Goal: Task Accomplishment & Management: Manage account settings

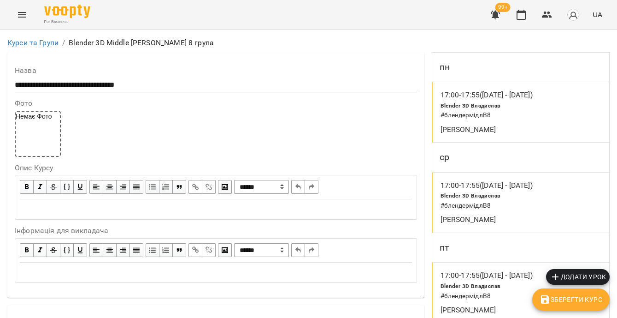
click at [524, 17] on icon "button" at bounding box center [521, 14] width 11 height 11
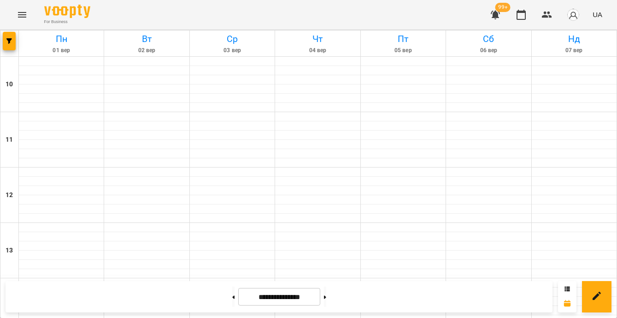
click at [2, 41] on div at bounding box center [9, 43] width 18 height 26
click at [5, 42] on span "button" at bounding box center [9, 41] width 13 height 6
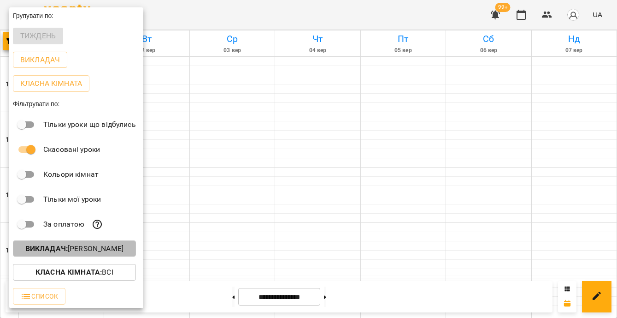
click at [118, 256] on button "Викладач : [PERSON_NAME]" at bounding box center [74, 248] width 123 height 17
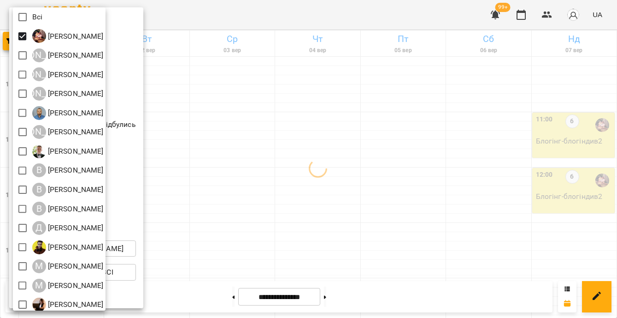
click at [261, 157] on div at bounding box center [308, 159] width 617 height 318
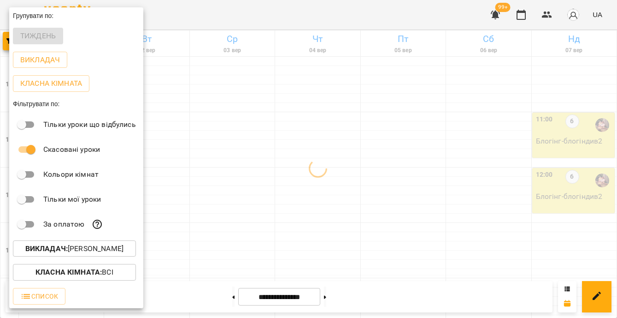
click at [261, 157] on div at bounding box center [308, 159] width 617 height 318
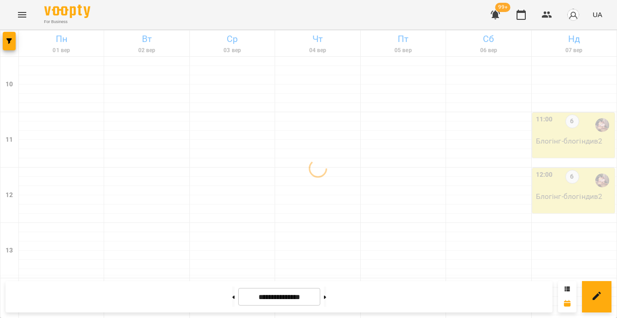
click at [261, 157] on div at bounding box center [232, 153] width 85 height 9
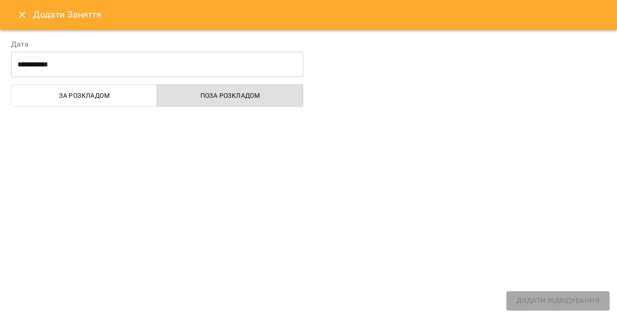
select select
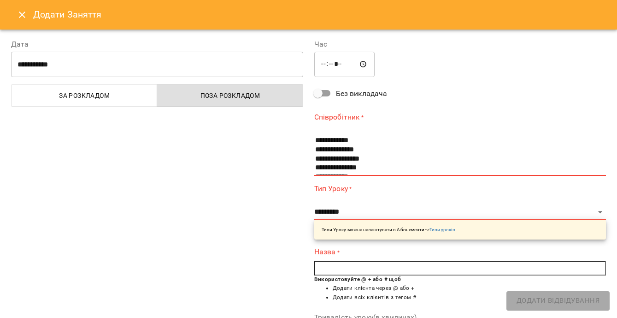
click at [19, 19] on icon "Close" at bounding box center [22, 14] width 11 height 11
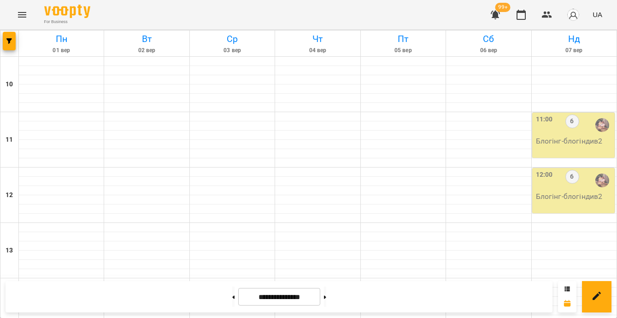
scroll to position [415, 0]
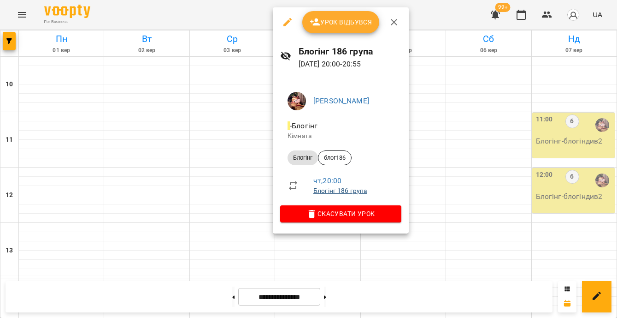
click at [332, 191] on link "Блогінг 186 група" at bounding box center [341, 190] width 54 height 7
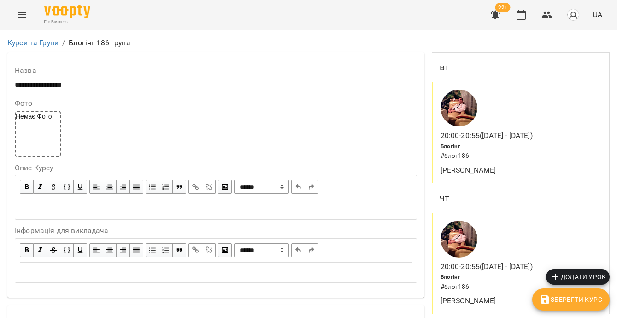
scroll to position [457, 0]
click at [528, 17] on button "button" at bounding box center [521, 15] width 22 height 22
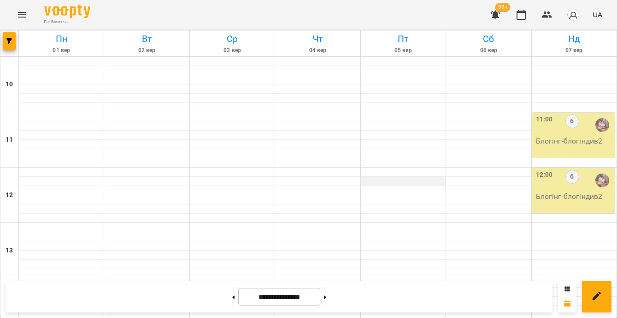
scroll to position [418, 0]
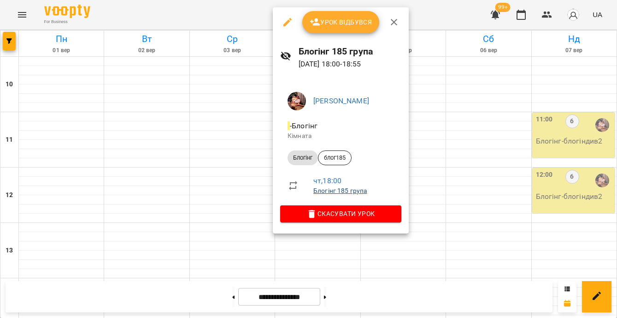
click at [342, 190] on link "Блогінг 185 група" at bounding box center [341, 190] width 54 height 7
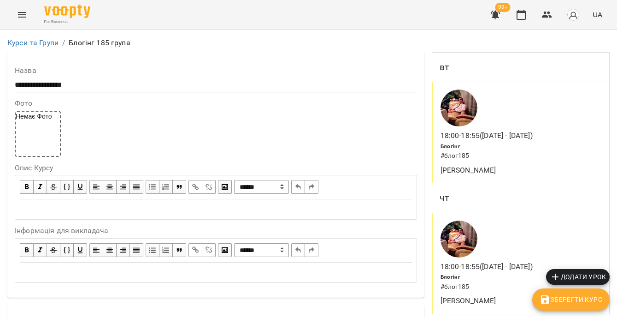
scroll to position [693, 0]
click at [523, 13] on icon "button" at bounding box center [521, 14] width 11 height 11
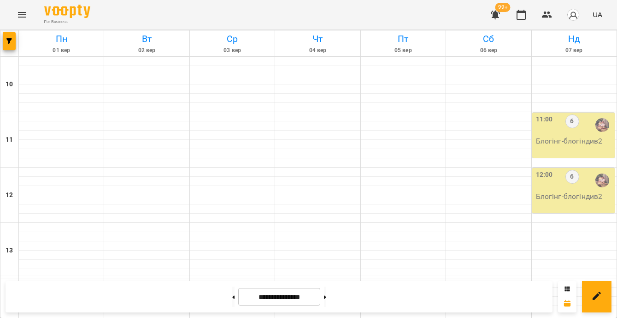
scroll to position [220, 0]
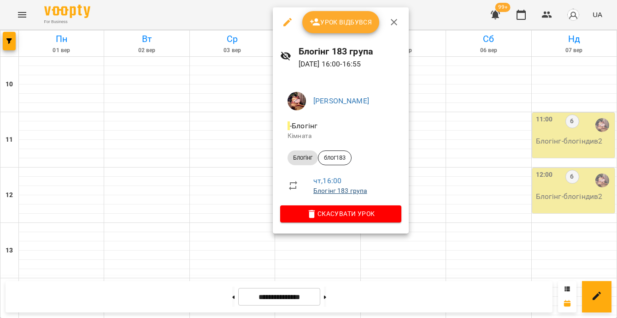
click at [349, 192] on link "Блогінг 183 група" at bounding box center [341, 190] width 54 height 7
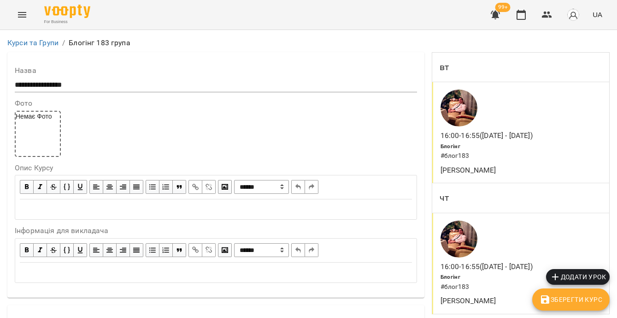
scroll to position [972, 0]
click at [525, 16] on icon "button" at bounding box center [521, 14] width 11 height 11
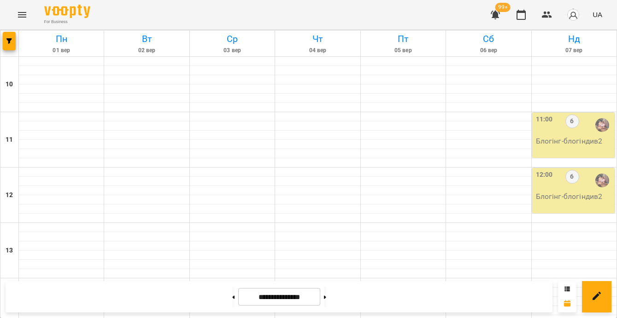
scroll to position [322, 0]
click at [326, 301] on button at bounding box center [325, 296] width 2 height 20
click at [232, 301] on button at bounding box center [233, 296] width 2 height 20
type input "**********"
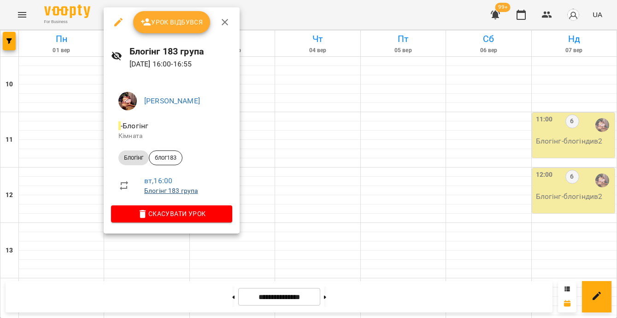
click at [191, 191] on link "Блогінг 183 група" at bounding box center [171, 190] width 54 height 7
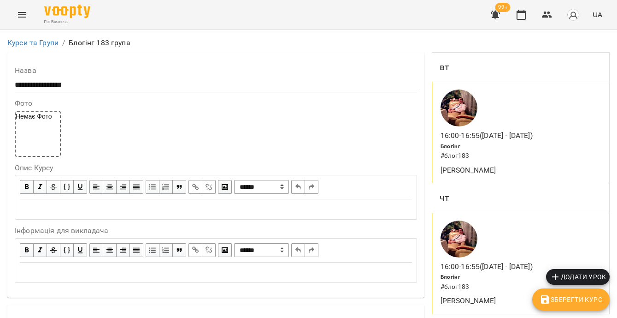
scroll to position [612, 0]
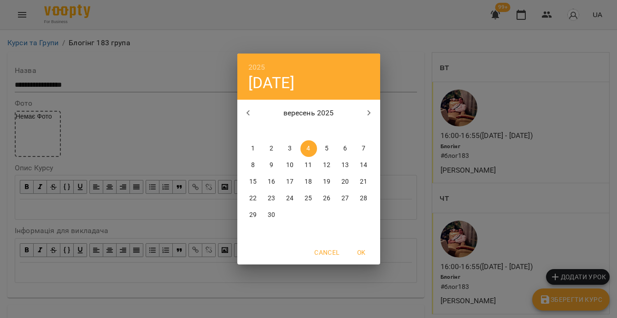
click at [274, 152] on span "2" at bounding box center [272, 148] width 17 height 9
type input "**********"
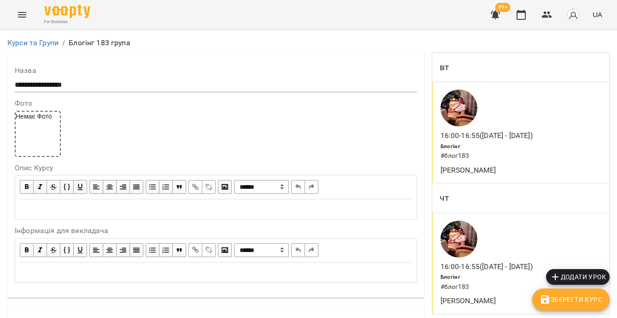
click at [554, 301] on span "Зберегти Курс" at bounding box center [571, 299] width 63 height 11
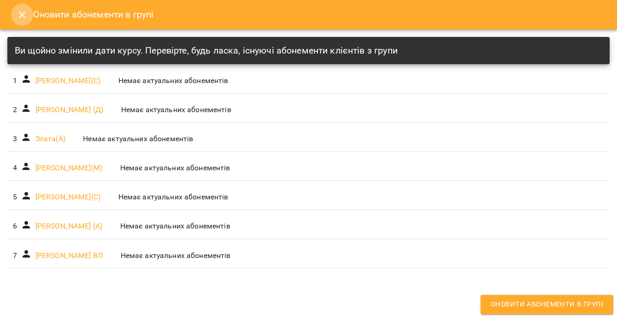
click at [21, 18] on icon "Close" at bounding box center [22, 14] width 11 height 11
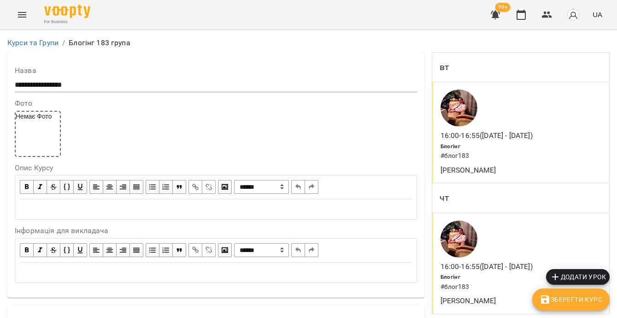
scroll to position [90, 0]
click at [491, 270] on div "Блогінг # блог183" at bounding box center [485, 282] width 92 height 24
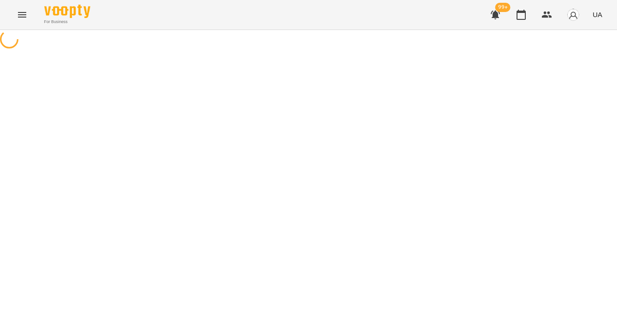
select select "*"
select select "*******"
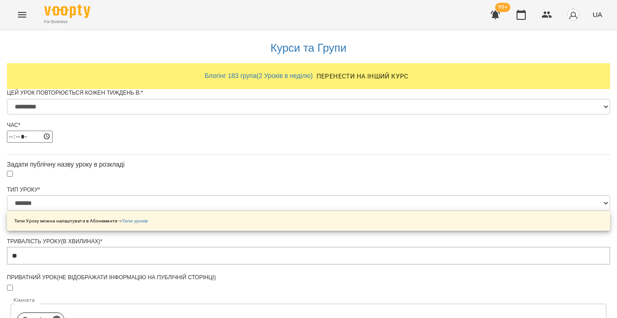
scroll to position [499, 0]
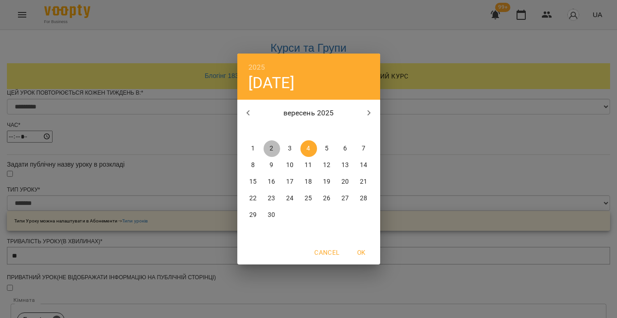
click at [277, 145] on span "2" at bounding box center [272, 148] width 17 height 9
type input "**********"
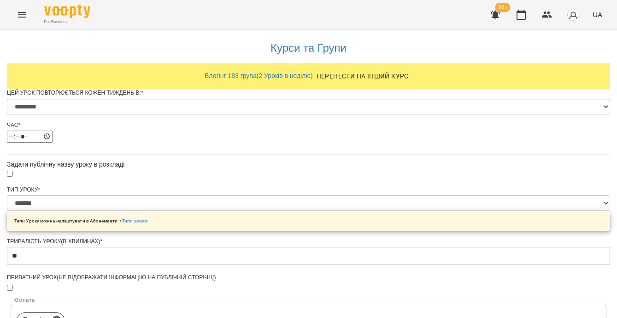
scroll to position [550, 0]
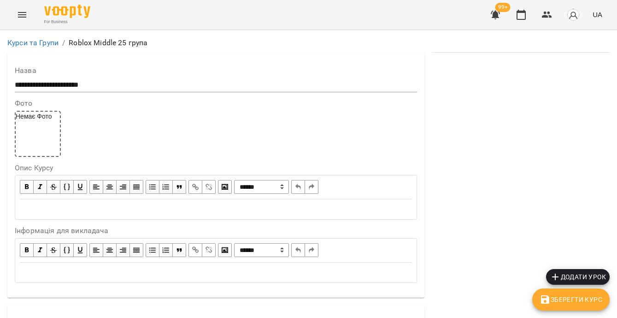
click at [30, 38] on li "Курси та Групи" at bounding box center [32, 42] width 51 height 11
click at [36, 45] on link "Курси та Групи" at bounding box center [32, 42] width 51 height 9
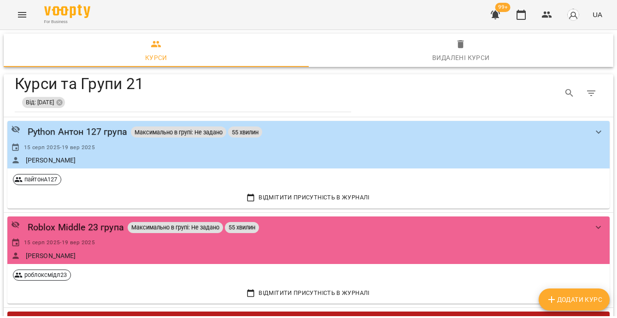
click at [588, 91] on icon "Table Toolbar" at bounding box center [592, 93] width 8 height 6
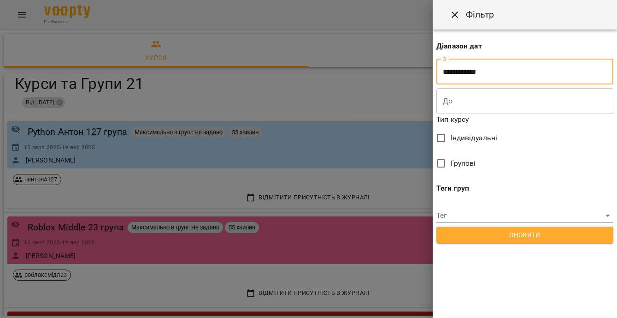
click at [486, 76] on input "**********" at bounding box center [525, 72] width 177 height 26
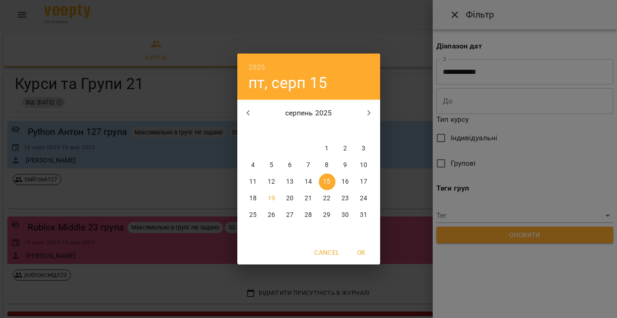
click at [296, 199] on span "20" at bounding box center [290, 198] width 17 height 9
click at [306, 196] on p "21" at bounding box center [308, 198] width 7 height 9
click at [362, 252] on span "OK" at bounding box center [362, 252] width 22 height 11
type input "**********"
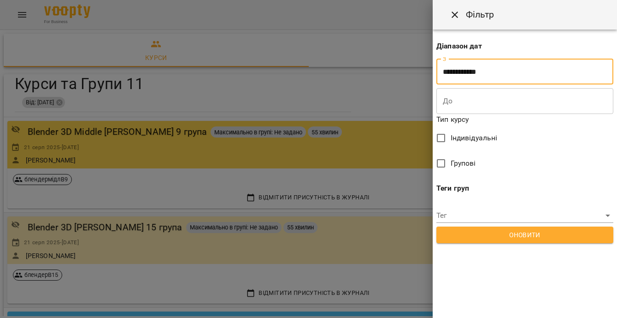
click at [481, 242] on button "Оновити" at bounding box center [525, 234] width 177 height 17
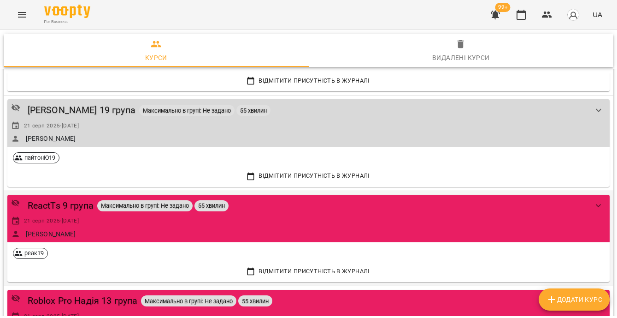
scroll to position [417, 0]
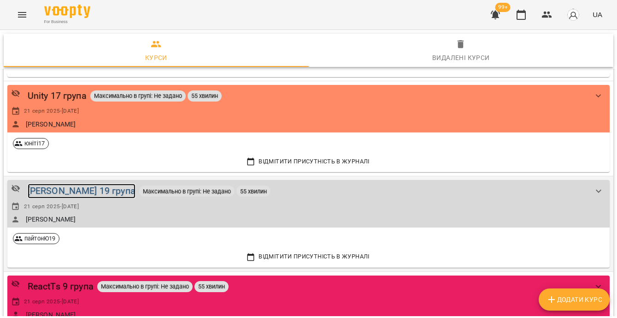
click at [62, 188] on div "Python Юрій 19 група" at bounding box center [82, 191] width 108 height 14
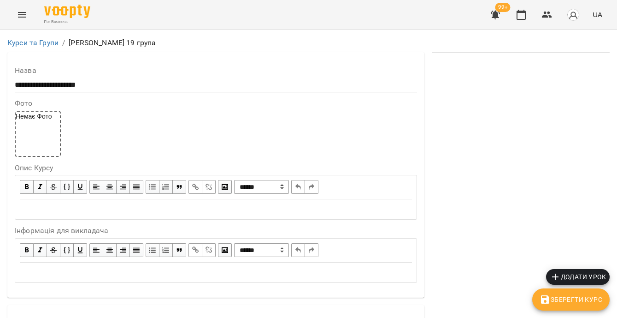
scroll to position [861, 0]
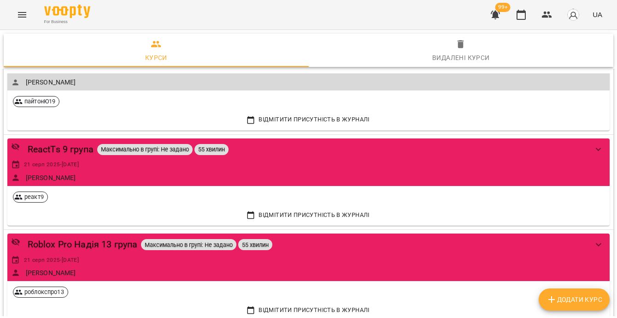
scroll to position [421, 0]
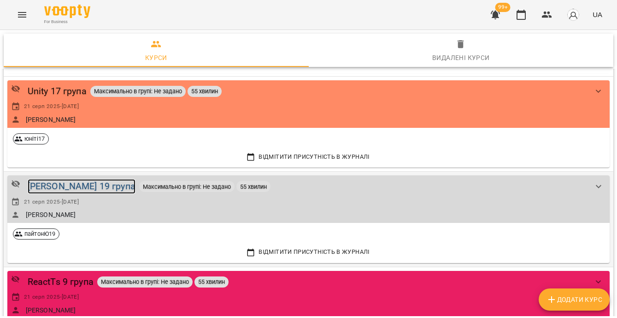
click at [67, 184] on div "Python Юрій 19 група" at bounding box center [82, 186] width 108 height 14
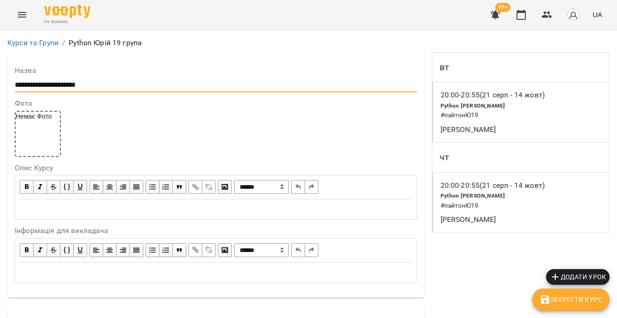
click at [67, 87] on input "**********" at bounding box center [216, 84] width 403 height 15
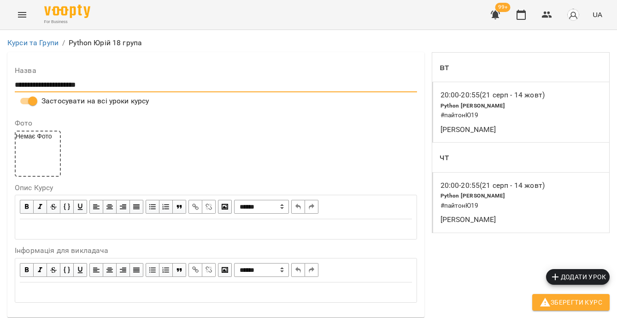
scroll to position [748, 0]
type input "**********"
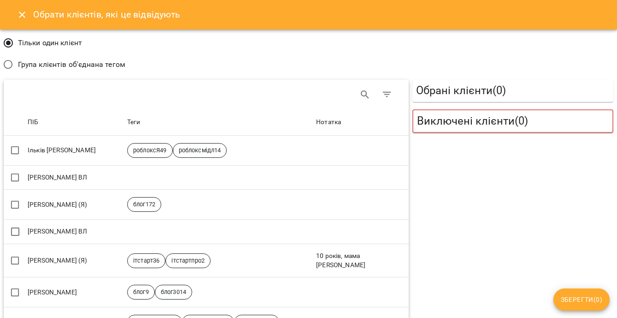
click at [86, 67] on span "Група клієнтів об'єднана тегом" at bounding box center [71, 64] width 107 height 11
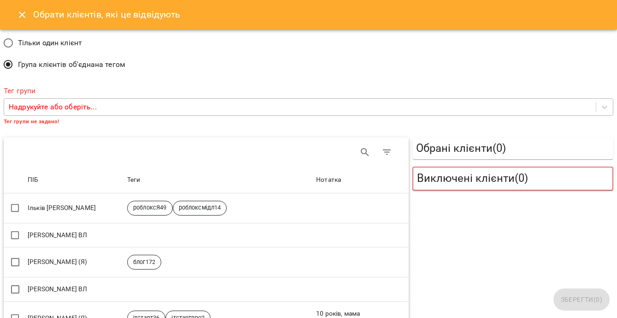
click at [83, 105] on p "Надрукуйте або оберіть..." at bounding box center [53, 106] width 88 height 11
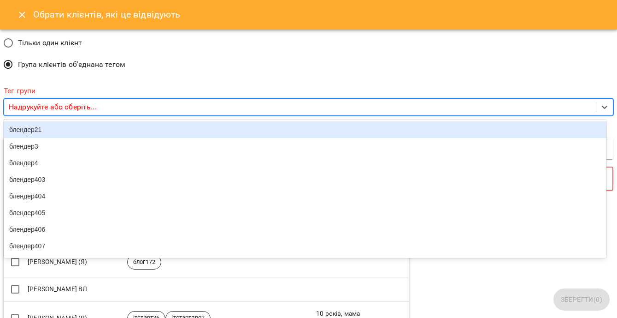
type input "**"
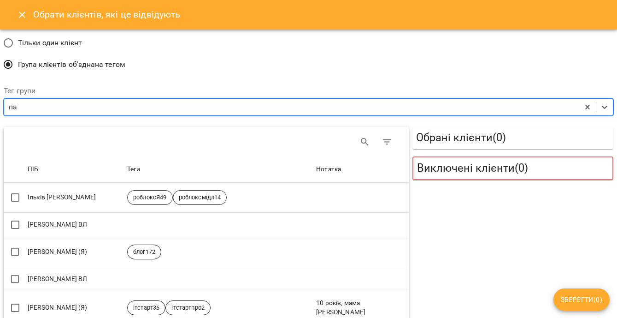
type input "*"
click at [28, 104] on div "па" at bounding box center [292, 107] width 576 height 17
click at [32, 106] on div "па" at bounding box center [292, 107] width 576 height 17
click at [31, 105] on div "па" at bounding box center [292, 107] width 576 height 17
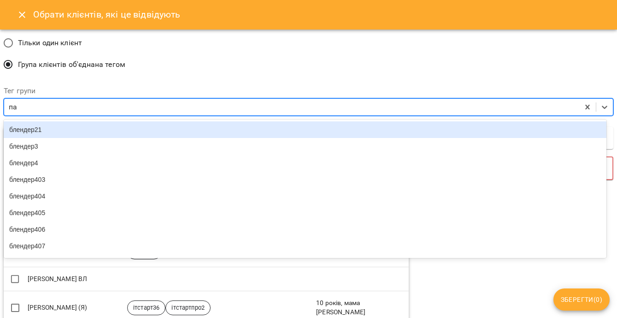
click at [31, 105] on div "па" at bounding box center [292, 107] width 576 height 17
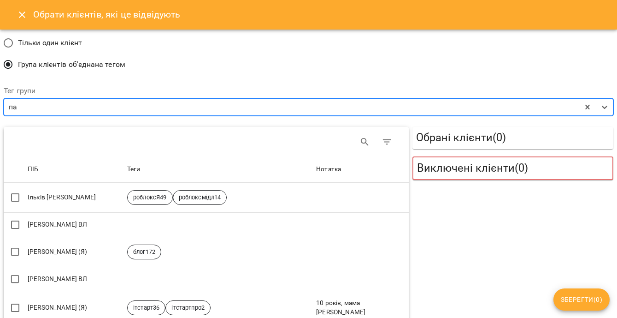
click at [23, 10] on icon "Close" at bounding box center [22, 14] width 11 height 11
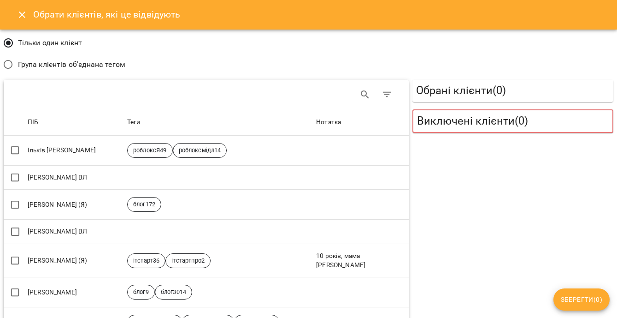
click at [47, 65] on span "Група клієнтів об'єднана тегом" at bounding box center [71, 64] width 107 height 11
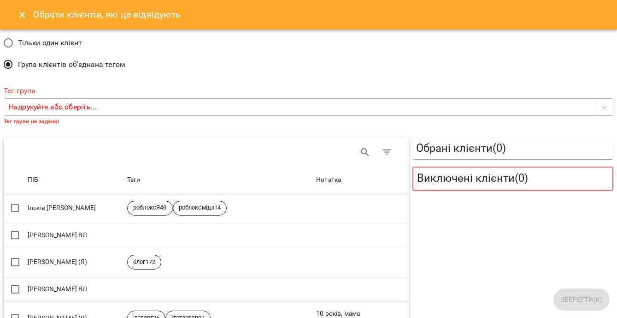
click at [54, 107] on p "Надрукуйте або оберіть..." at bounding box center [53, 106] width 88 height 11
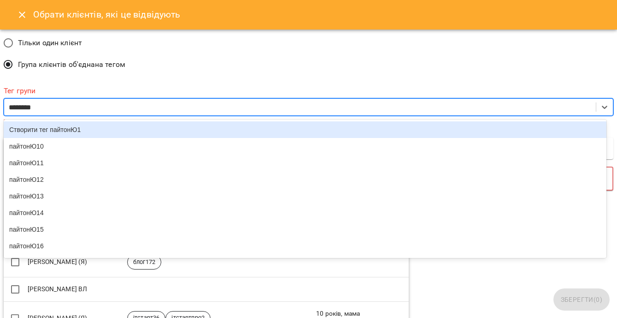
type input "*********"
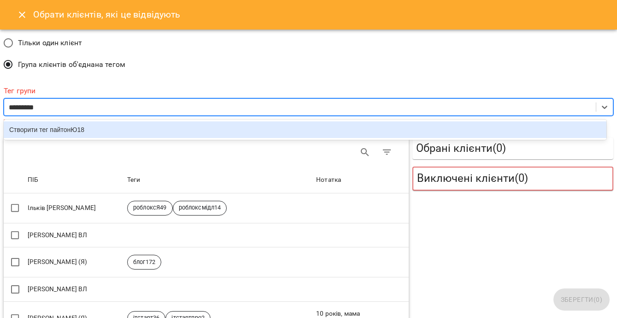
drag, startPoint x: 83, startPoint y: 131, endPoint x: 92, endPoint y: 137, distance: 10.4
click at [83, 131] on div "Створити тег пайтонЮ18" at bounding box center [305, 129] width 603 height 17
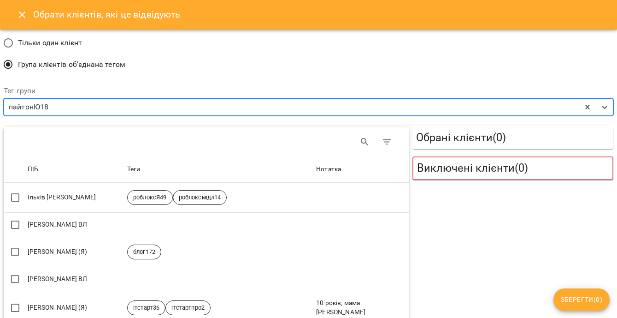
click at [582, 295] on span "Зберегти ( 0 )" at bounding box center [582, 299] width 42 height 11
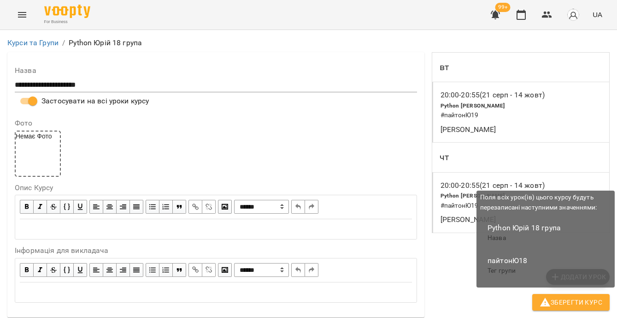
click at [581, 302] on span "Зберегти Курс" at bounding box center [571, 302] width 63 height 11
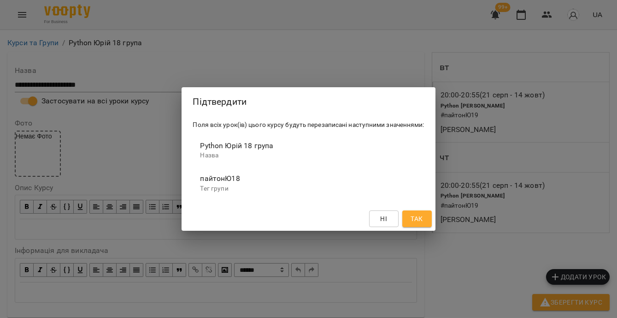
click at [413, 218] on span "Так" at bounding box center [417, 218] width 12 height 11
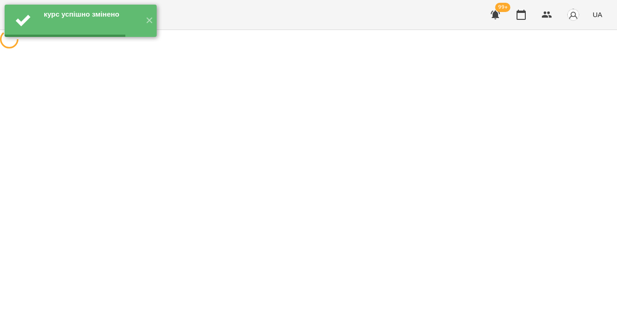
scroll to position [0, 0]
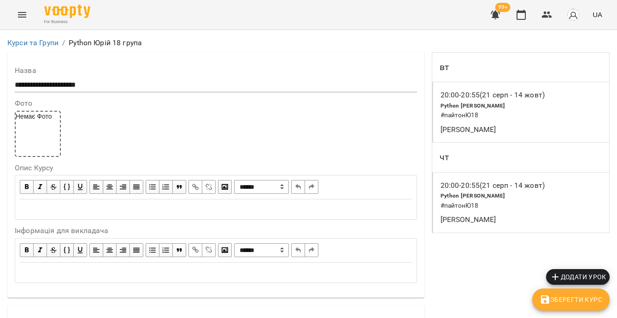
click at [563, 297] on span "Зберегти Курс" at bounding box center [571, 299] width 63 height 11
